Goal: Find contact information: Find contact information

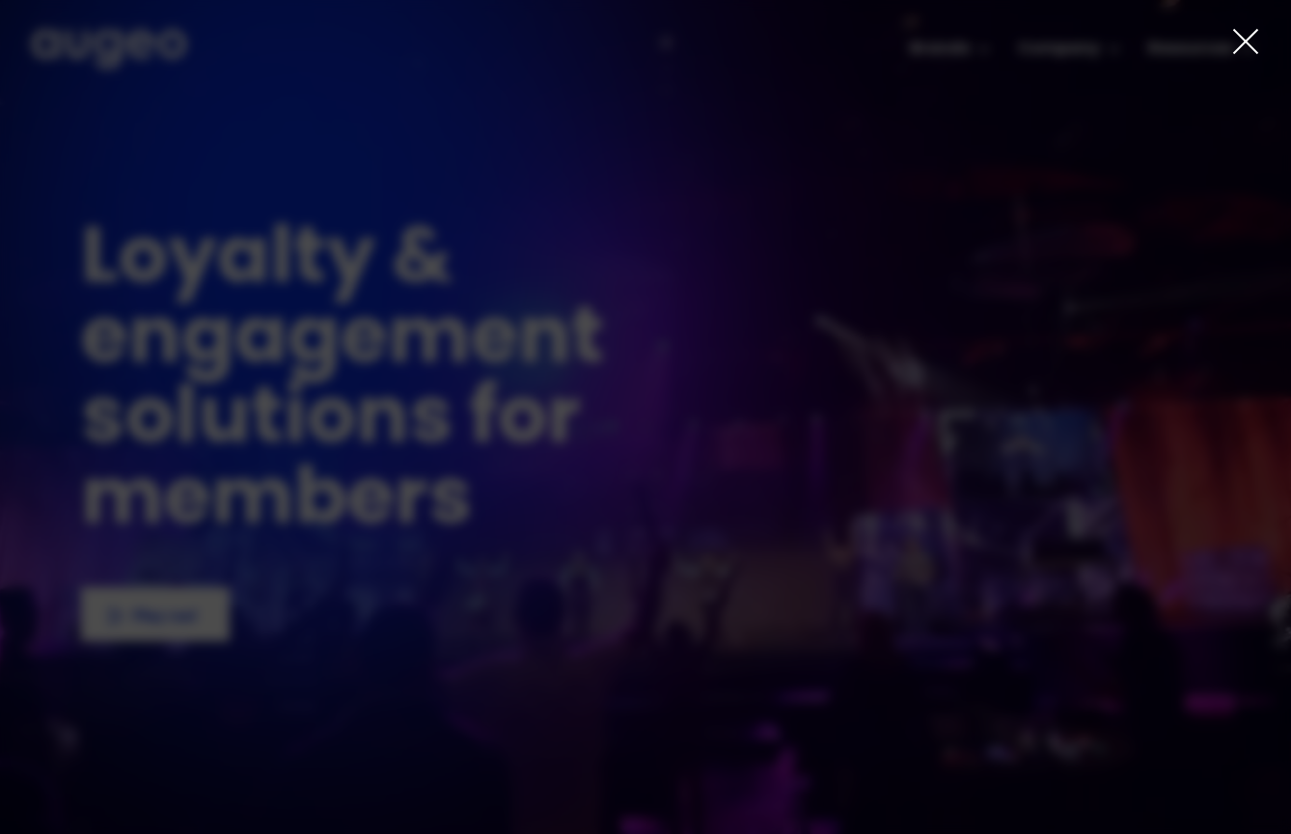
click at [1252, 36] on icon at bounding box center [1245, 41] width 29 height 29
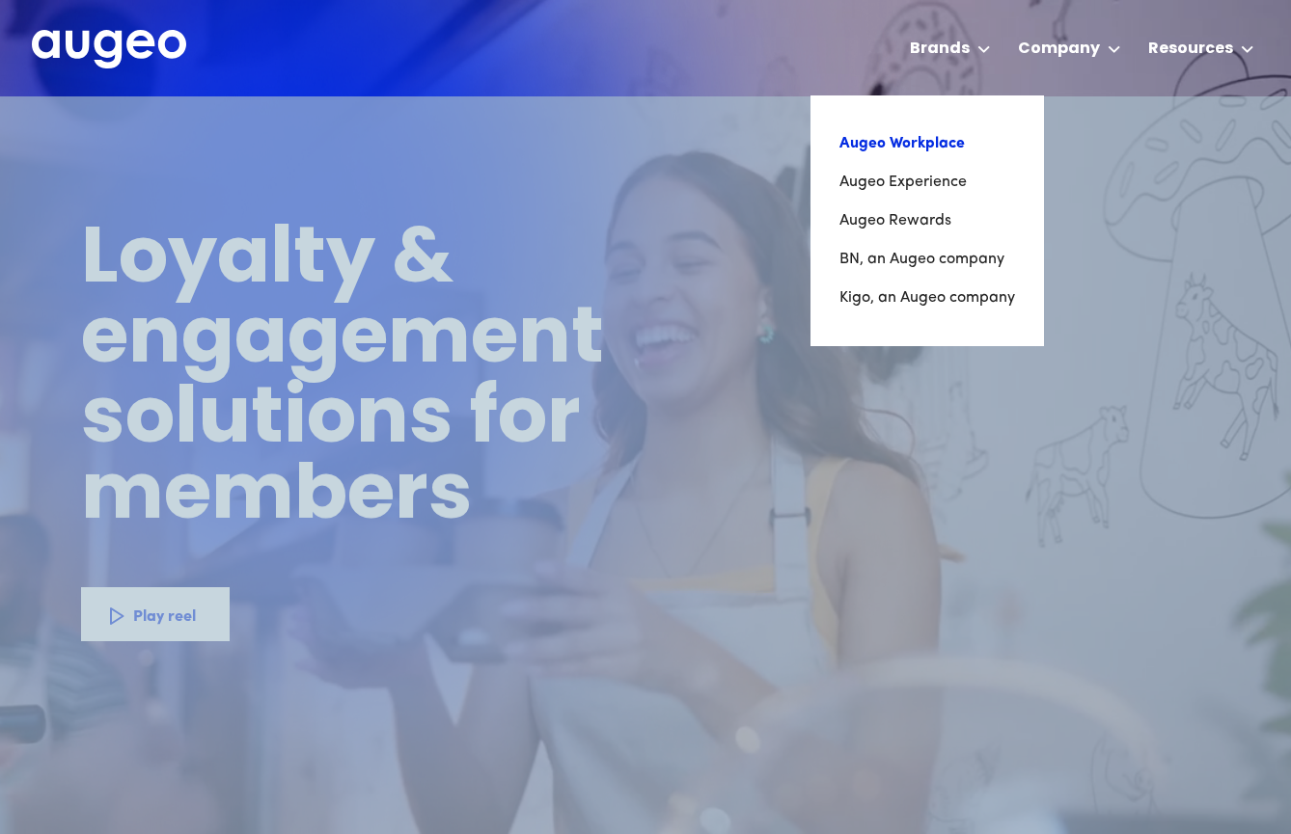
click at [933, 135] on link "Augeo Workplace" at bounding box center [927, 143] width 176 height 39
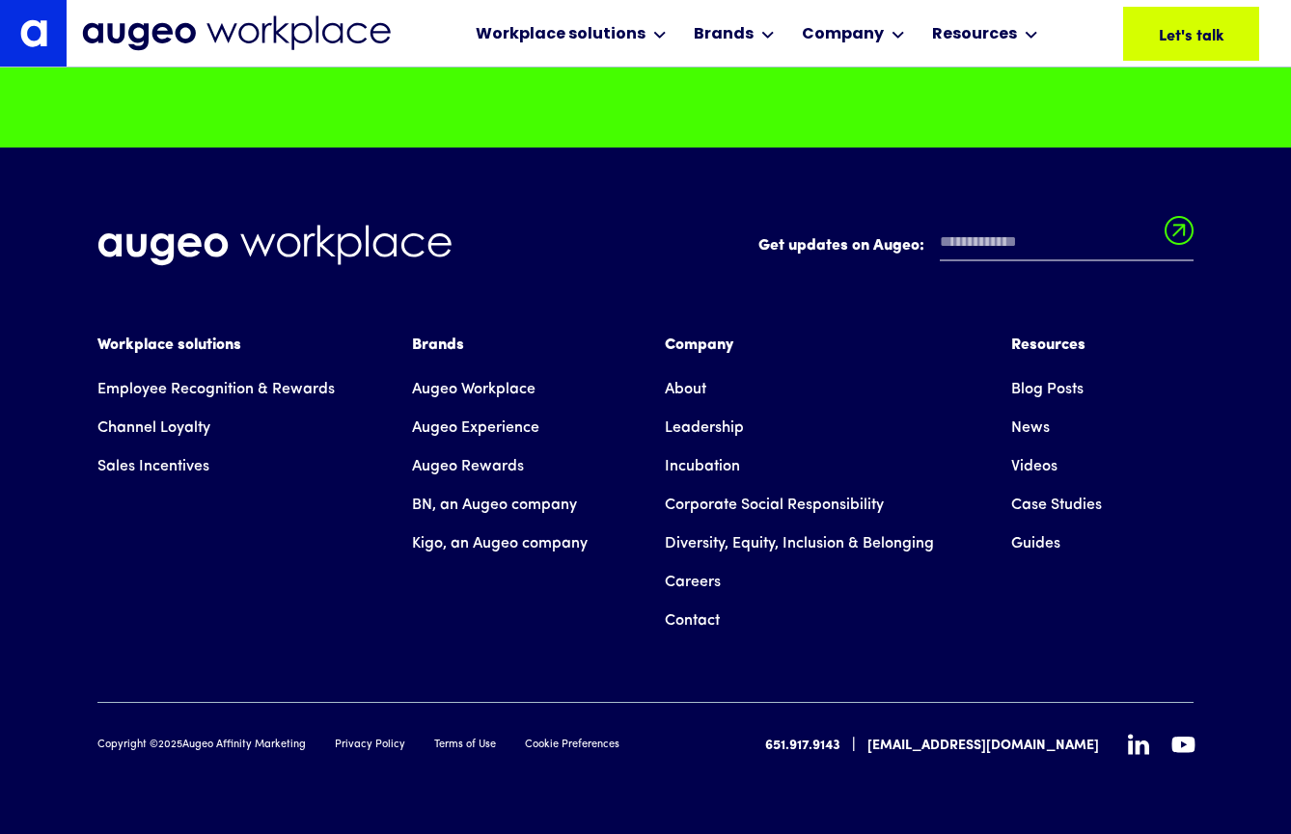
scroll to position [13666, 0]
click at [697, 617] on link "Contact" at bounding box center [692, 621] width 55 height 39
